Goal: Transaction & Acquisition: Purchase product/service

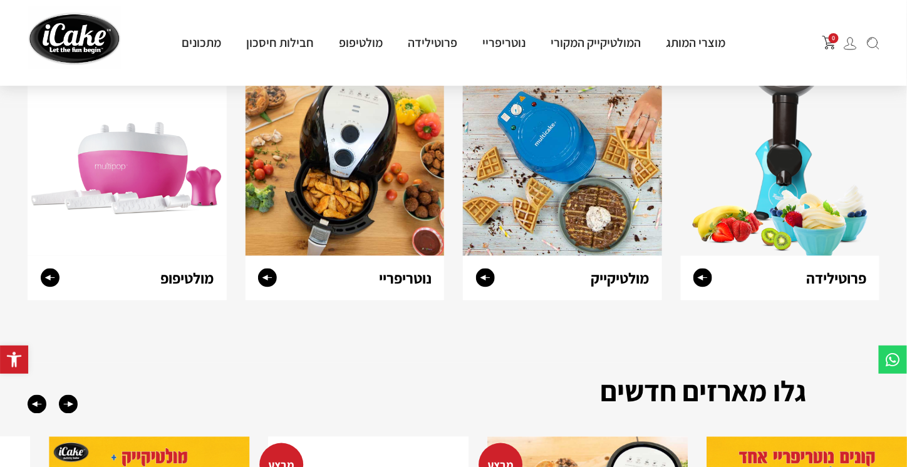
scroll to position [439, 0]
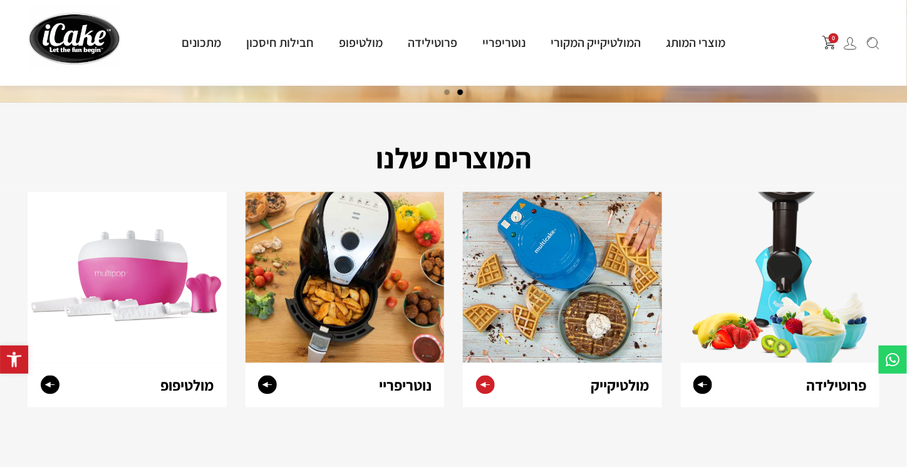
click at [565, 246] on img at bounding box center [562, 277] width 199 height 171
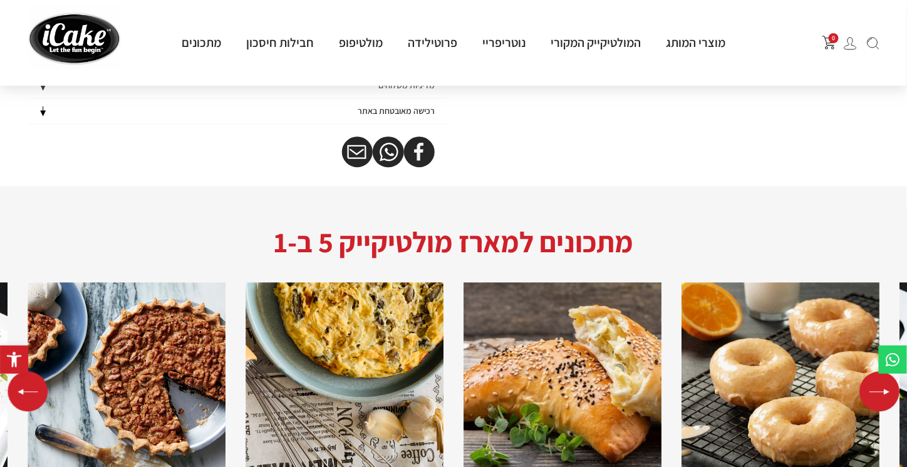
scroll to position [940, 0]
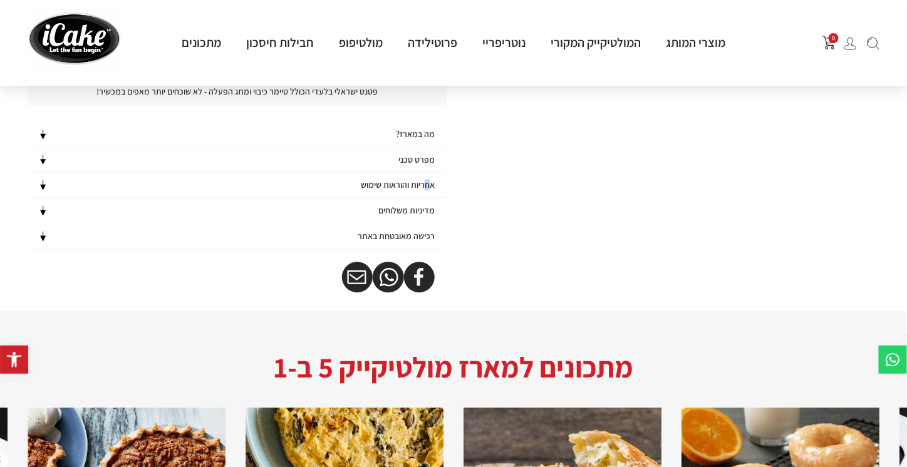
click at [427, 180] on h4 "אחריות והוראות שימוש" at bounding box center [398, 185] width 74 height 11
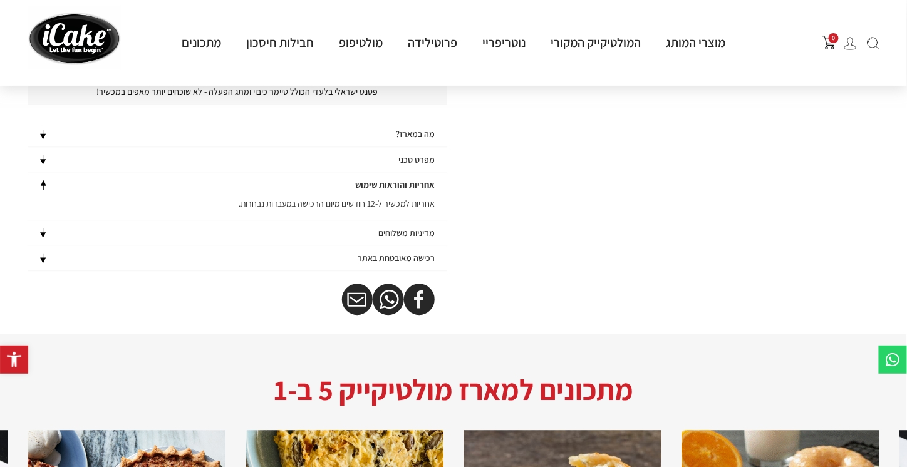
click at [387, 221] on div "מדיניות משלוחים" at bounding box center [238, 233] width 420 height 25
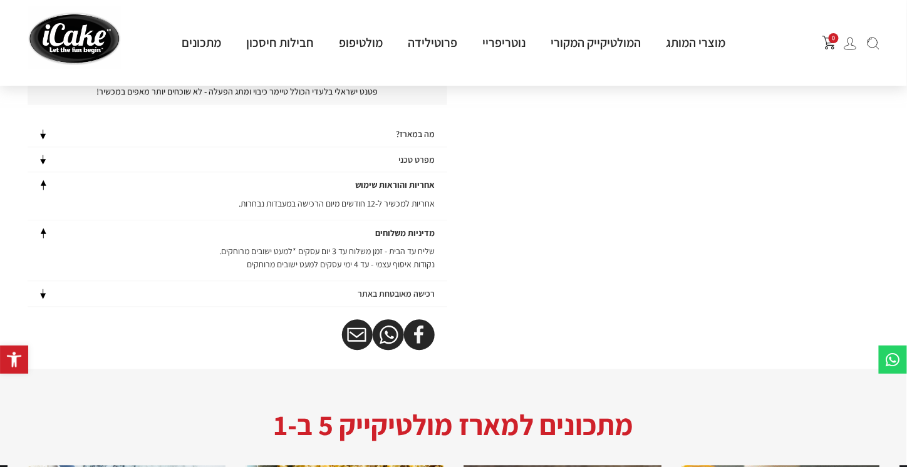
click at [393, 165] on div "מפרט טכני" at bounding box center [238, 159] width 420 height 25
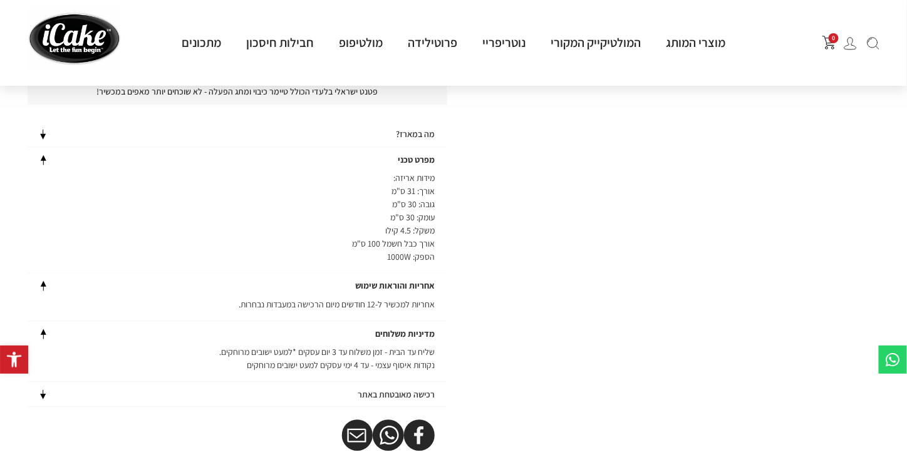
click at [401, 129] on h4 "מה במארז?" at bounding box center [415, 134] width 39 height 11
